Goal: Entertainment & Leisure: Consume media (video, audio)

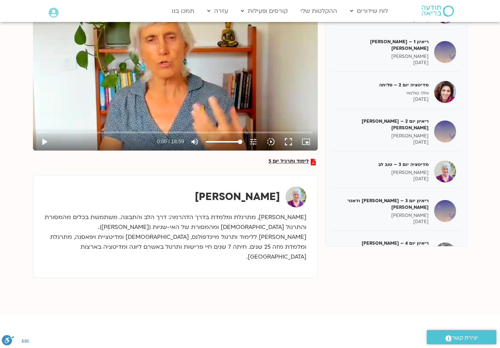
scroll to position [93, 0]
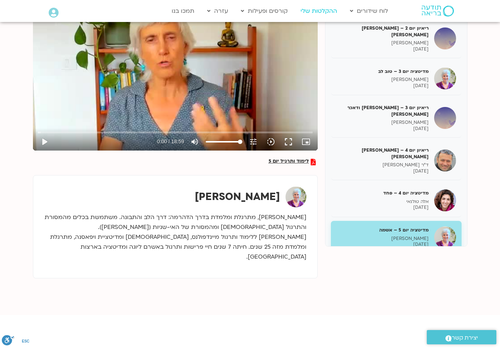
click at [326, 11] on link "ההקלטות שלי" at bounding box center [319, 11] width 44 height 14
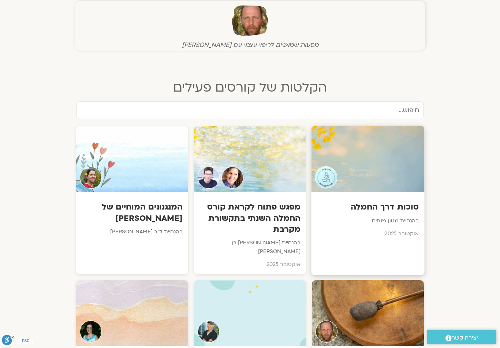
scroll to position [281, 0]
click at [376, 166] on div at bounding box center [367, 158] width 113 height 67
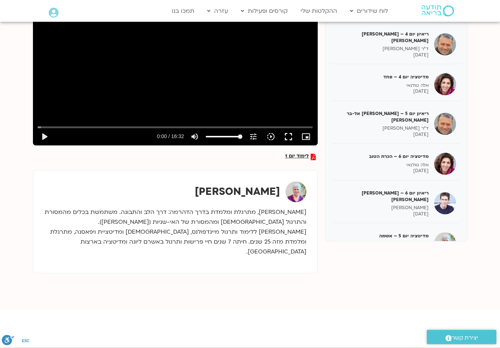
scroll to position [132, 0]
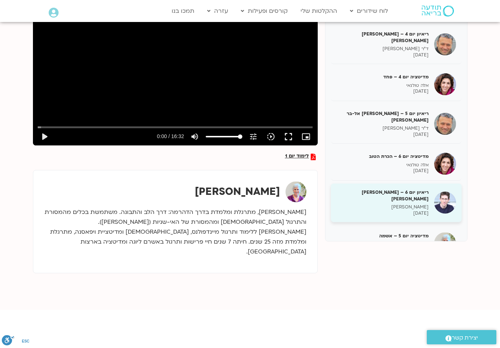
click at [424, 204] on p "[PERSON_NAME]" at bounding box center [382, 207] width 92 height 6
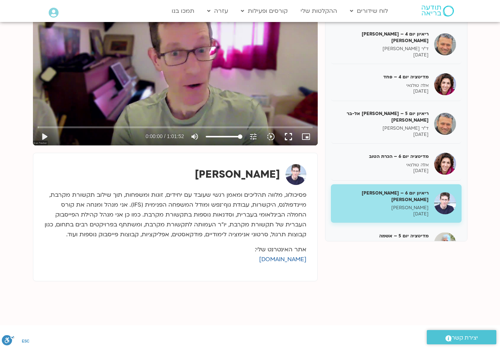
click at [289, 135] on button "fullscreen" at bounding box center [288, 137] width 18 height 18
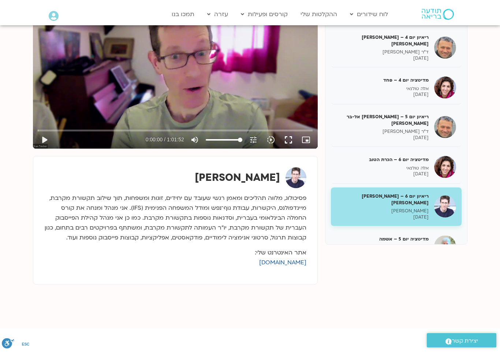
scroll to position [9, 0]
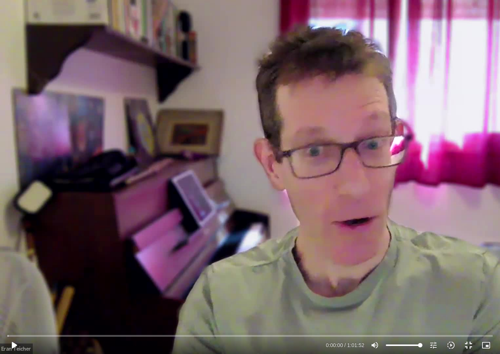
click at [17, 347] on button "play_arrow" at bounding box center [14, 345] width 18 height 18
click at [21, 342] on button "pause" at bounding box center [14, 345] width 18 height 18
click at [17, 347] on button "play_arrow" at bounding box center [14, 345] width 18 height 18
type input "27.062894938769"
